Goal: Task Accomplishment & Management: Complete application form

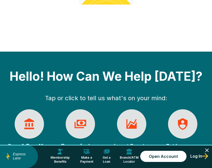
scroll to position [250, 0]
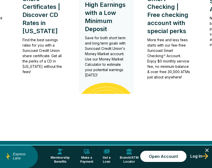
click at [109, 39] on p "Save for both short term and long term goals with Suncoast Credit Union's Money…" at bounding box center [106, 56] width 43 height 43
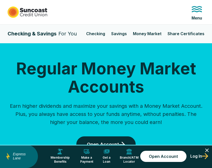
select select "**********"
click at [96, 37] on link "Checking" at bounding box center [95, 34] width 19 height 11
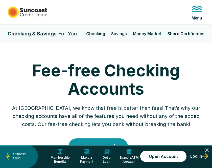
click at [195, 8] on icon at bounding box center [197, 9] width 12 height 12
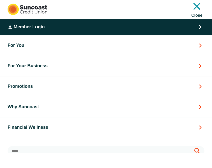
click at [110, 28] on button "Member Login" at bounding box center [106, 27] width 197 height 16
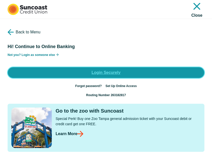
click at [107, 69] on link "Login Securely" at bounding box center [106, 72] width 197 height 11
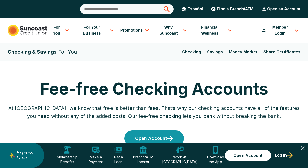
click at [212, 147] on icon "Close" at bounding box center [303, 148] width 6 height 6
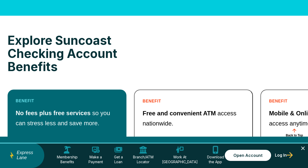
scroll to position [431, 0]
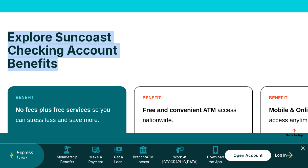
drag, startPoint x: 59, startPoint y: 67, endPoint x: 9, endPoint y: 36, distance: 58.3
click at [9, 36] on h2 "Explore Suncoast Checking Account Benefits" at bounding box center [79, 50] width 143 height 39
click at [37, 48] on h2 "Explore Suncoast Checking Account Benefits" at bounding box center [79, 50] width 143 height 39
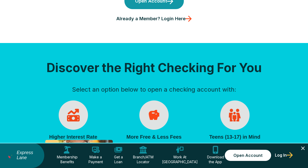
scroll to position [0, 0]
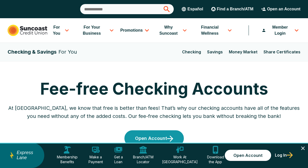
click at [62, 31] on button "For You" at bounding box center [60, 30] width 21 height 24
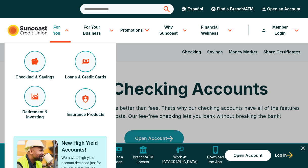
click at [95, 32] on button "For Your Business" at bounding box center [95, 30] width 39 height 24
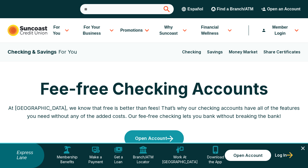
click at [157, 54] on div "Checking & Savings For You Checking Savings Money Market Share Certificates Sel…" at bounding box center [154, 52] width 293 height 18
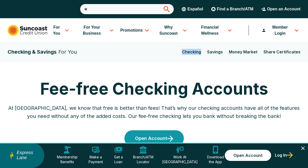
click at [157, 54] on div "Checking & Savings For You Checking Savings Money Market Share Certificates Sel…" at bounding box center [154, 52] width 293 height 18
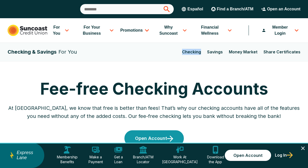
click at [157, 54] on div "Checking & Savings For You Checking Savings Money Market Share Certificates Sel…" at bounding box center [154, 52] width 293 height 18
click at [178, 57] on div "Checking & Savings For You Checking Savings Money Market Share Certificates Sel…" at bounding box center [154, 52] width 293 height 18
drag, startPoint x: 205, startPoint y: 52, endPoint x: 184, endPoint y: 52, distance: 21.3
click at [184, 52] on div "Checking & Savings For You Checking Savings Money Market Share Certificates Sel…" at bounding box center [154, 52] width 293 height 18
click at [175, 52] on div "Checking & Savings For You Checking Savings Money Market Share Certificates Sel…" at bounding box center [154, 52] width 293 height 18
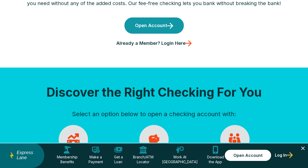
scroll to position [117, 0]
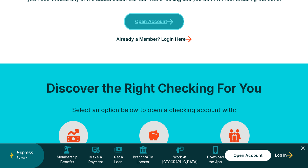
click at [154, 21] on link "Open Account" at bounding box center [153, 21] width 59 height 16
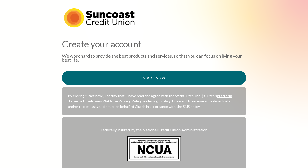
click at [162, 25] on div at bounding box center [154, 19] width 184 height 30
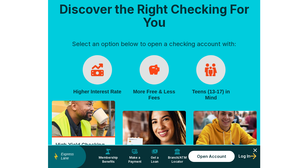
scroll to position [196, 0]
